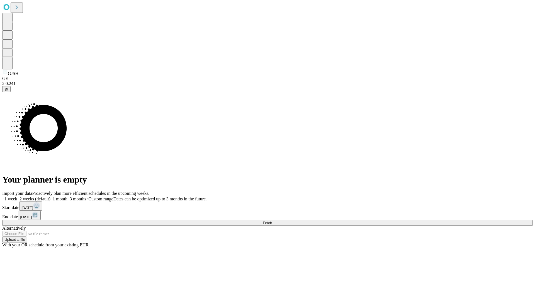
click at [272, 221] on span "Fetch" at bounding box center [267, 223] width 9 height 4
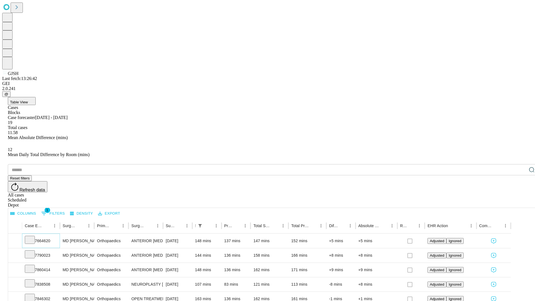
click at [33, 236] on icon at bounding box center [30, 239] width 6 height 6
